Goal: Check status

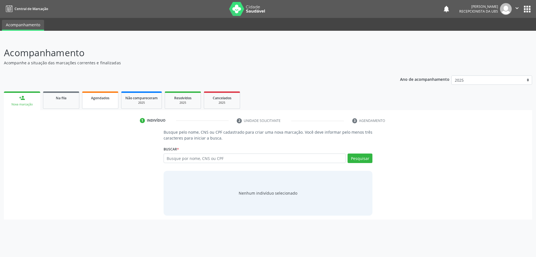
click at [98, 100] on span "Agendados" at bounding box center [100, 98] width 18 height 5
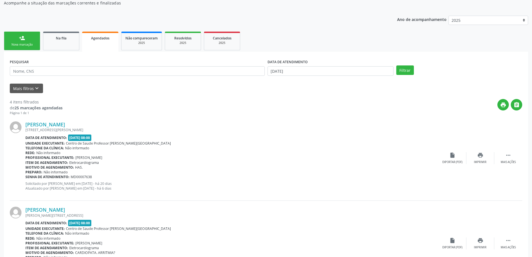
scroll to position [46, 0]
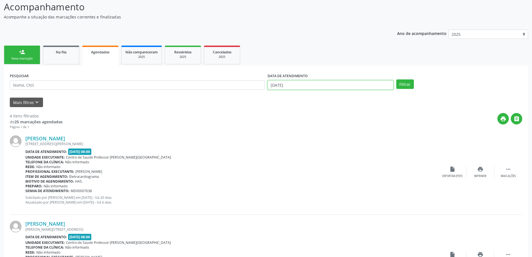
click at [353, 85] on input "[DATE]" at bounding box center [331, 84] width 126 height 9
click at [285, 113] on span "1" at bounding box center [286, 113] width 11 height 11
type input "[DATE]"
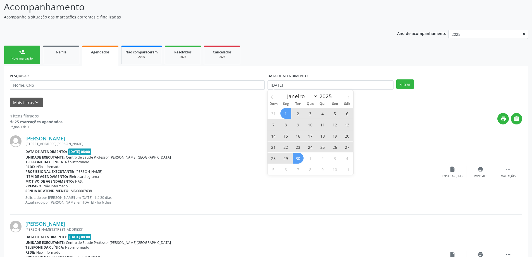
click at [298, 158] on span "30" at bounding box center [298, 158] width 11 height 11
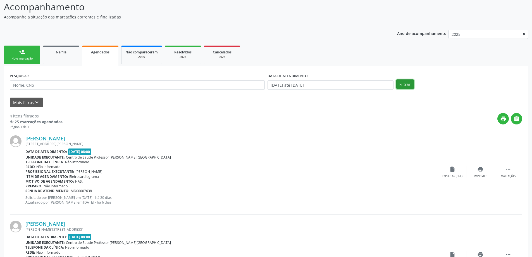
click at [401, 85] on button "Filtrar" at bounding box center [405, 83] width 18 height 9
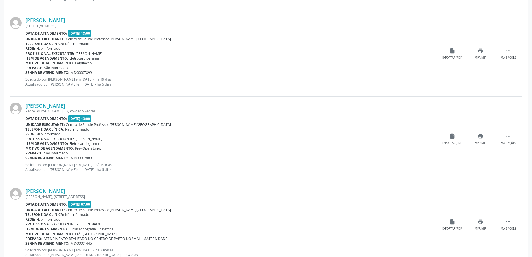
scroll to position [419, 0]
click at [65, 192] on link "[PERSON_NAME]" at bounding box center [45, 192] width 40 height 6
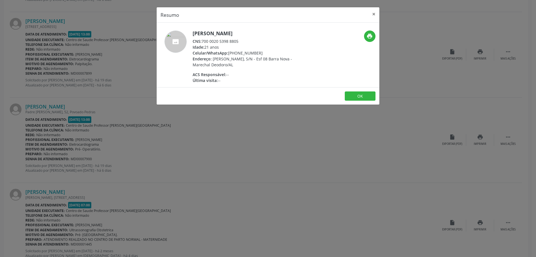
drag, startPoint x: 203, startPoint y: 47, endPoint x: 259, endPoint y: 49, distance: 56.4
click at [259, 44] on div "CNS: 700 0020 5398 8805" at bounding box center [247, 41] width 109 height 6
click at [375, 13] on button "×" at bounding box center [374, 14] width 11 height 14
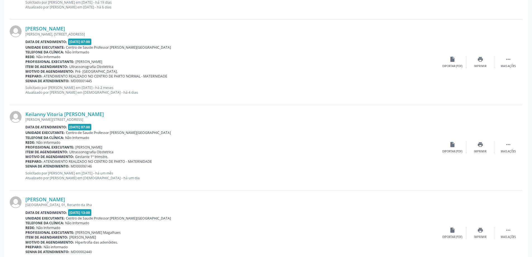
scroll to position [587, 0]
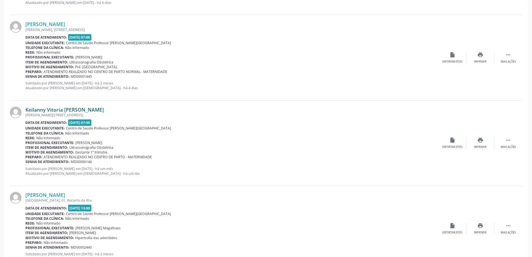
click at [79, 110] on link "Keilanny Vitoria [PERSON_NAME]" at bounding box center [64, 109] width 79 height 6
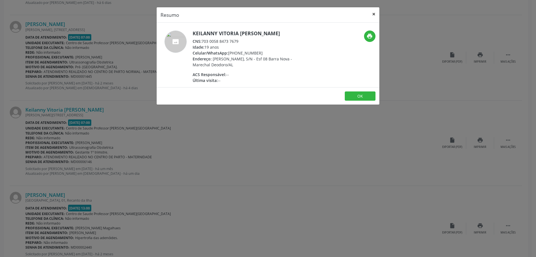
click at [376, 13] on button "×" at bounding box center [374, 14] width 11 height 14
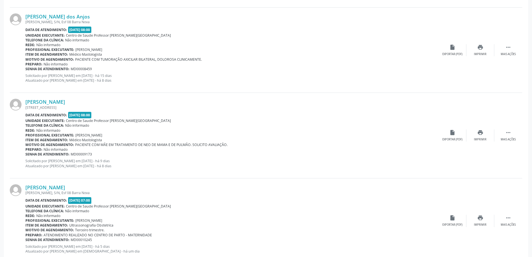
scroll to position [1208, 0]
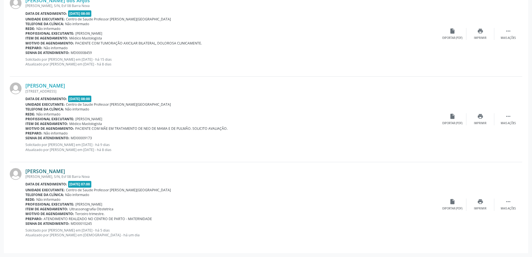
click at [65, 170] on link "[PERSON_NAME]" at bounding box center [45, 171] width 40 height 6
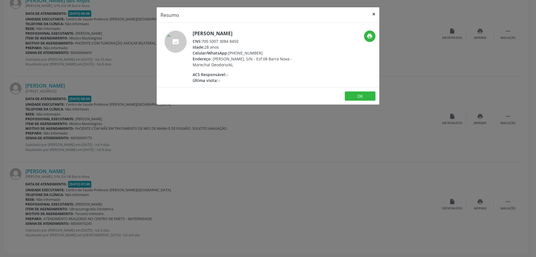
click at [374, 13] on button "×" at bounding box center [374, 14] width 11 height 14
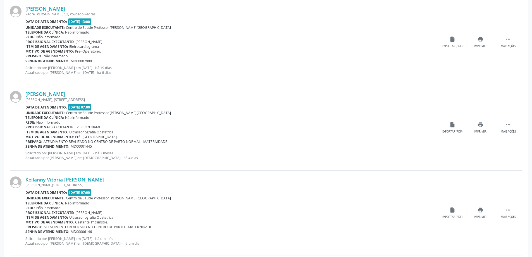
scroll to position [509, 0]
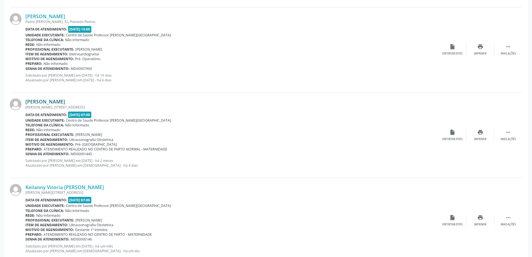
click at [65, 101] on link "[PERSON_NAME]" at bounding box center [45, 101] width 40 height 6
click at [65, 100] on link "[PERSON_NAME]" at bounding box center [45, 101] width 40 height 6
click at [65, 101] on link "[PERSON_NAME]" at bounding box center [45, 101] width 40 height 6
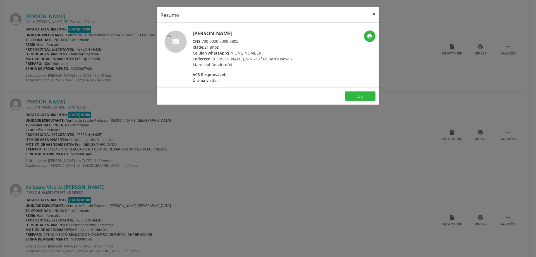
click at [373, 13] on button "×" at bounding box center [374, 14] width 11 height 14
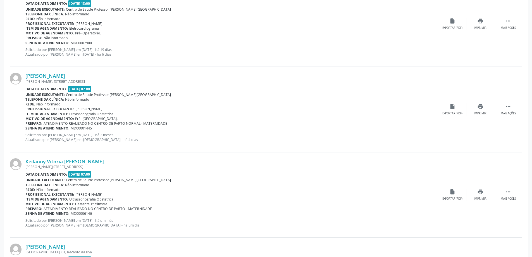
scroll to position [537, 0]
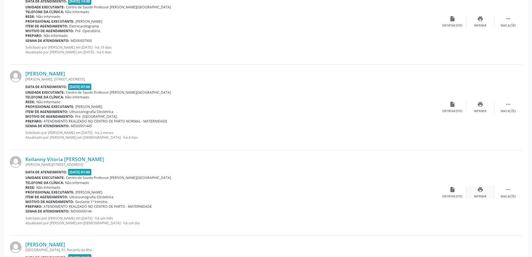
click at [484, 191] on div "print Imprimir" at bounding box center [481, 192] width 28 height 12
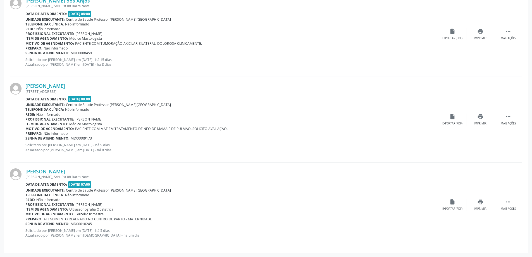
scroll to position [1208, 0]
click at [479, 202] on icon "print" at bounding box center [480, 201] width 6 height 6
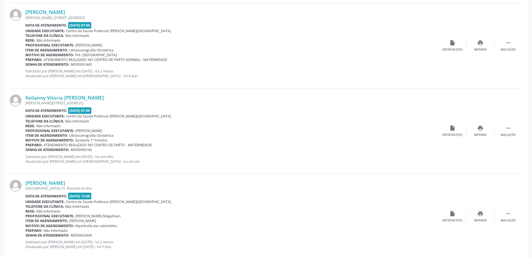
scroll to position [565, 0]
